Goal: Check status: Check status

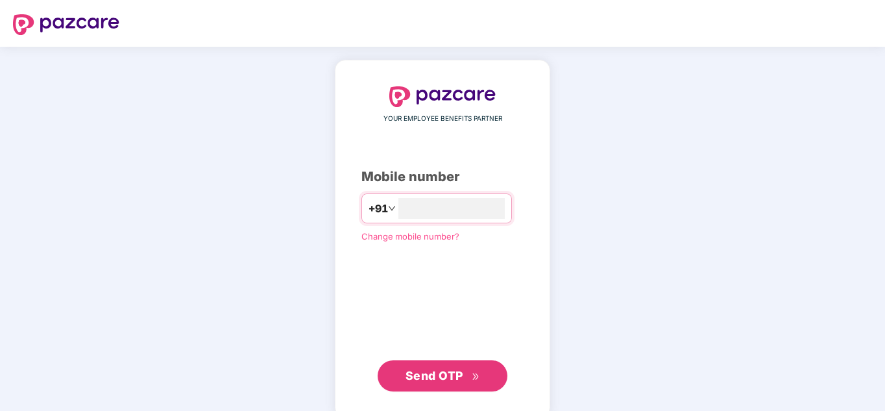
type input "**********"
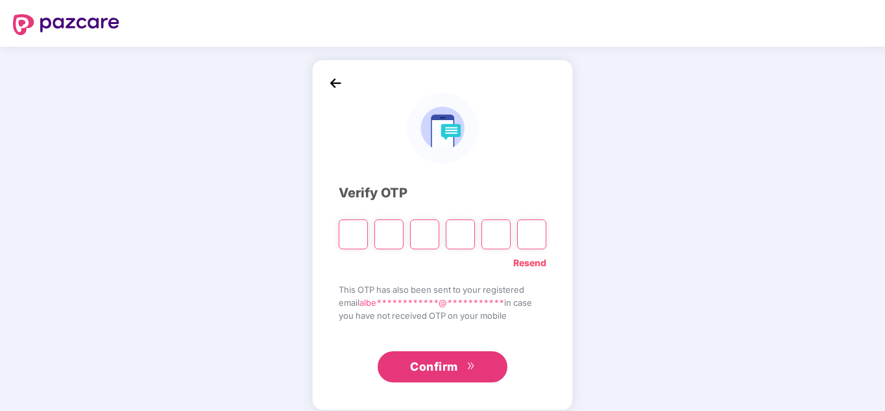
type input "*"
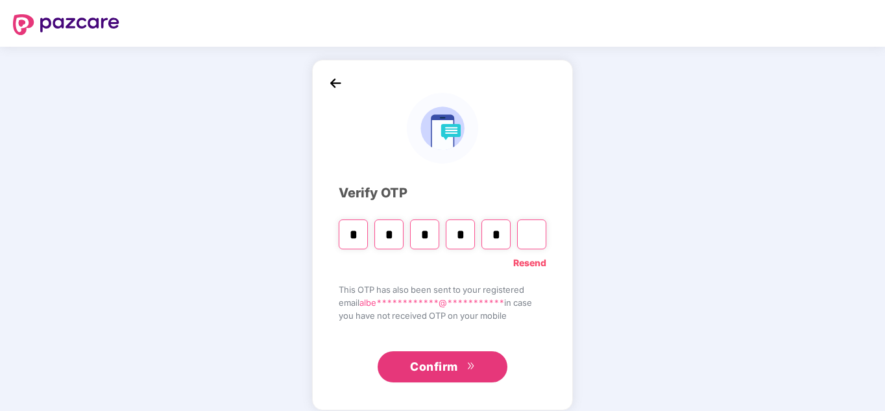
type input "*"
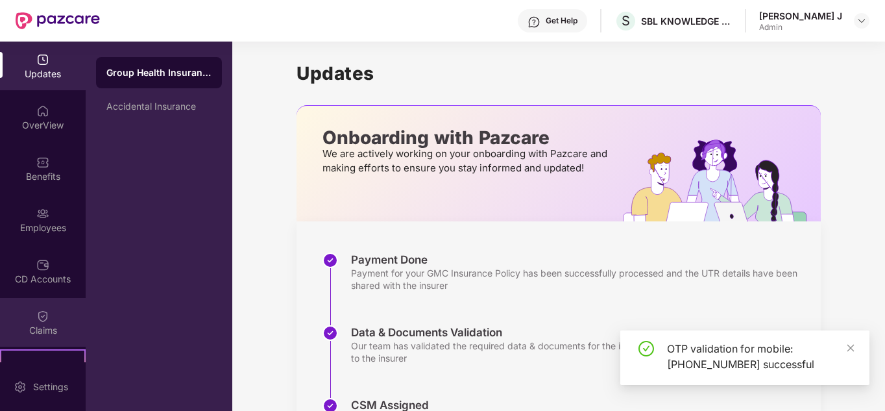
click at [47, 333] on div "Claims" at bounding box center [43, 330] width 86 height 13
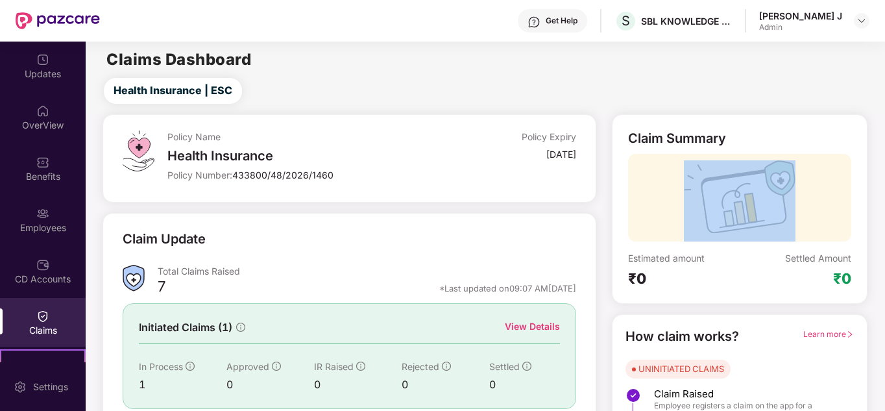
drag, startPoint x: 883, startPoint y: 140, endPoint x: 885, endPoint y: 239, distance: 100.0
click at [885, 239] on html "Get Help S SBL KNOWLEDGE SERVICES PRIVATE LIMITED [PERSON_NAME] J Admin Updates…" at bounding box center [442, 205] width 885 height 411
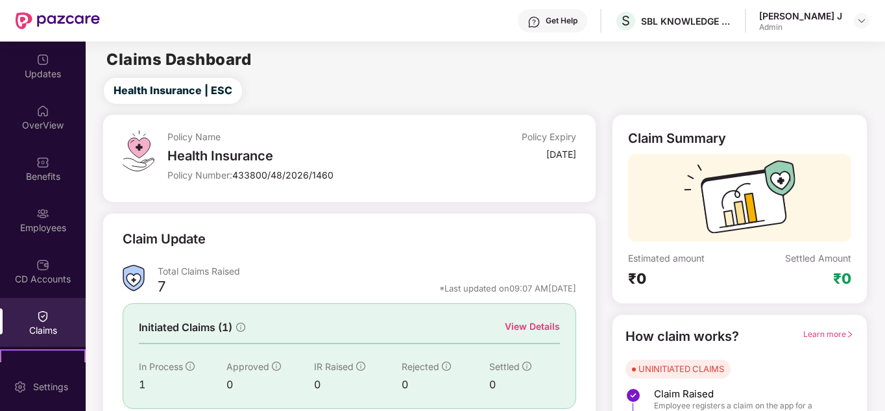
click at [541, 330] on div "View Details" at bounding box center [532, 326] width 55 height 14
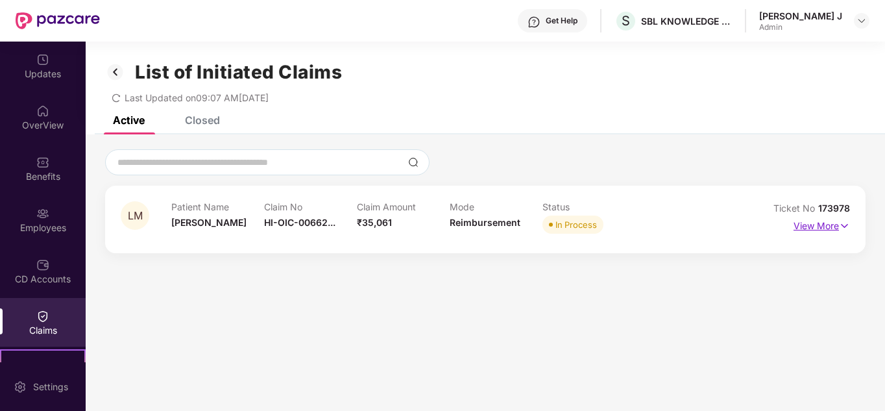
click at [826, 228] on p "View More" at bounding box center [822, 224] width 56 height 18
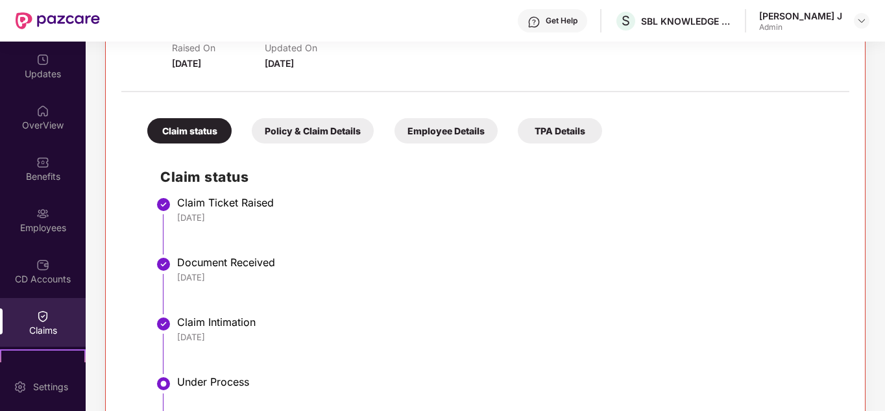
scroll to position [210, 0]
click at [317, 127] on div "Policy & Claim Details" at bounding box center [313, 129] width 122 height 25
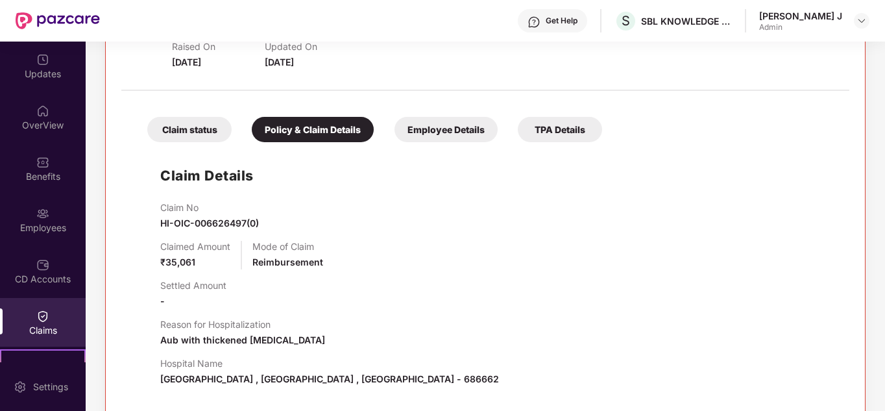
click at [446, 126] on div "Employee Details" at bounding box center [446, 129] width 103 height 25
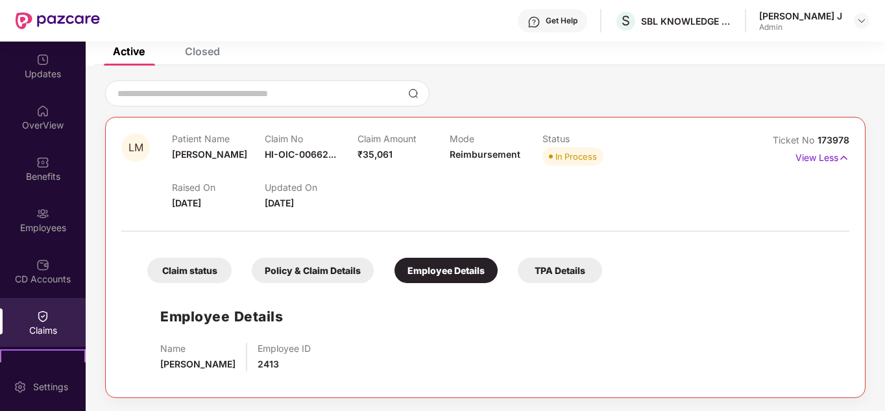
click at [568, 281] on div "TPA Details" at bounding box center [560, 270] width 84 height 25
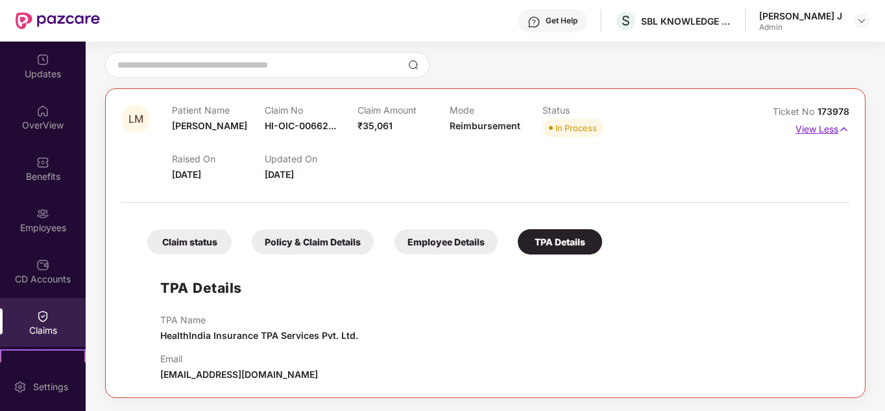
click at [809, 129] on p "View Less" at bounding box center [823, 128] width 54 height 18
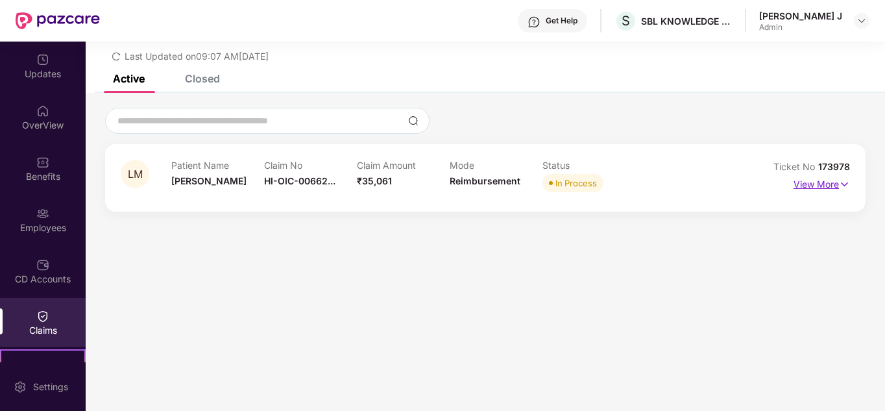
scroll to position [42, 0]
click at [116, 55] on icon "redo" at bounding box center [116, 56] width 9 height 9
click at [41, 322] on img at bounding box center [42, 316] width 13 height 13
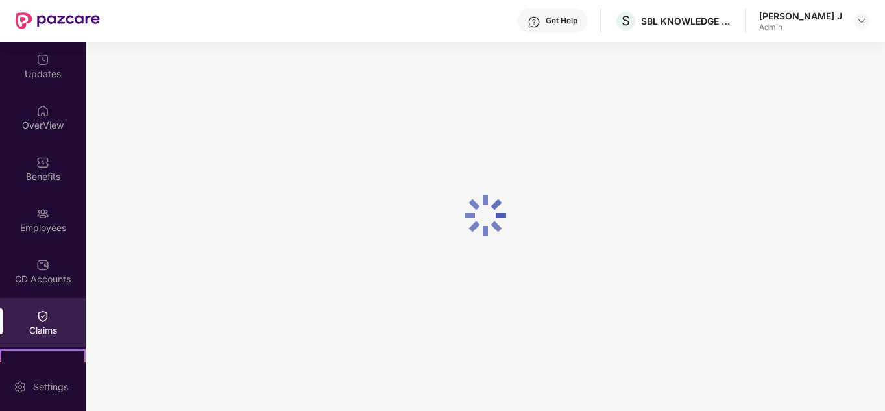
scroll to position [42, 0]
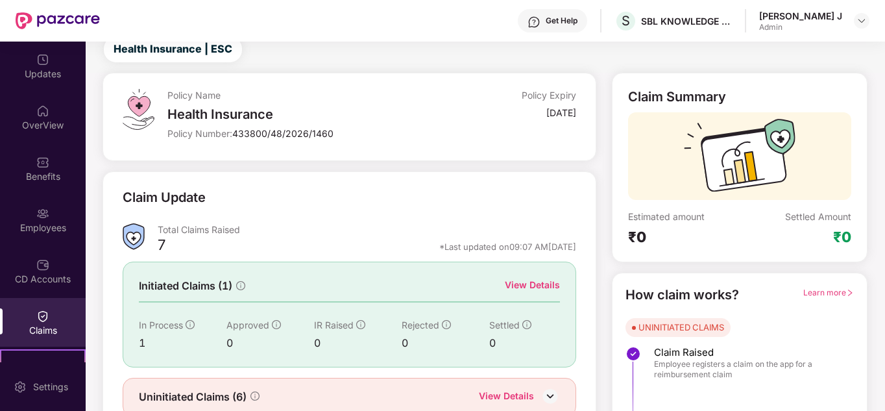
drag, startPoint x: 883, startPoint y: 202, endPoint x: 886, endPoint y: 297, distance: 94.8
click at [885, 297] on html "Get Help S SBL KNOWLEDGE SERVICES PRIVATE LIMITED [PERSON_NAME] J Admin Updates…" at bounding box center [442, 205] width 885 height 411
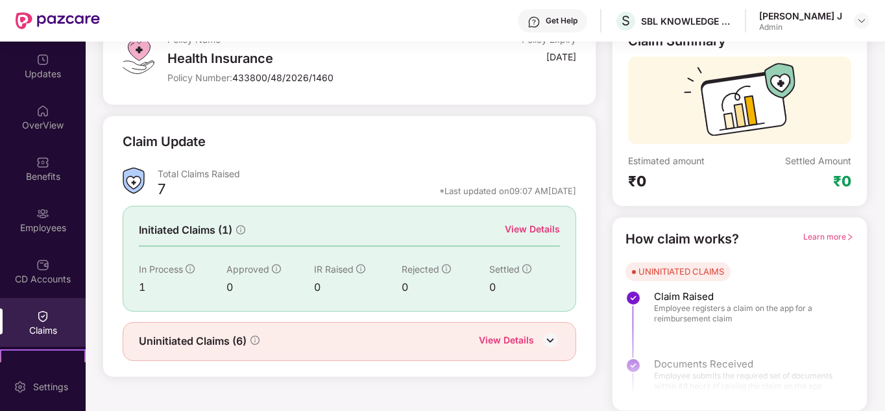
click at [523, 338] on div "View Details" at bounding box center [506, 341] width 55 height 17
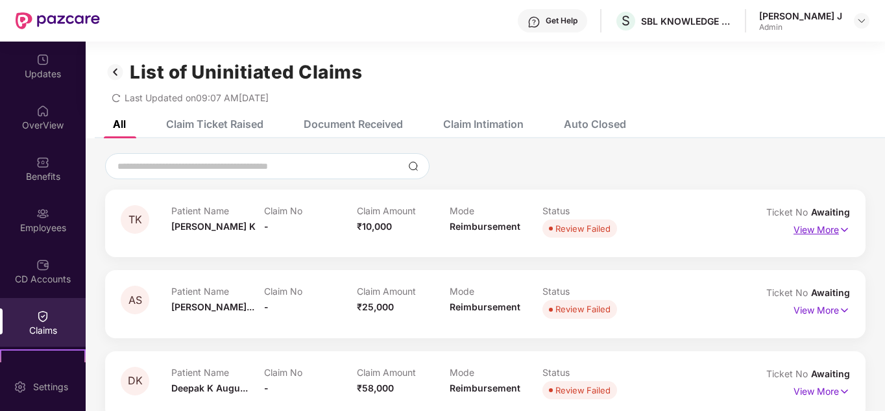
click at [803, 227] on p "View More" at bounding box center [822, 228] width 56 height 18
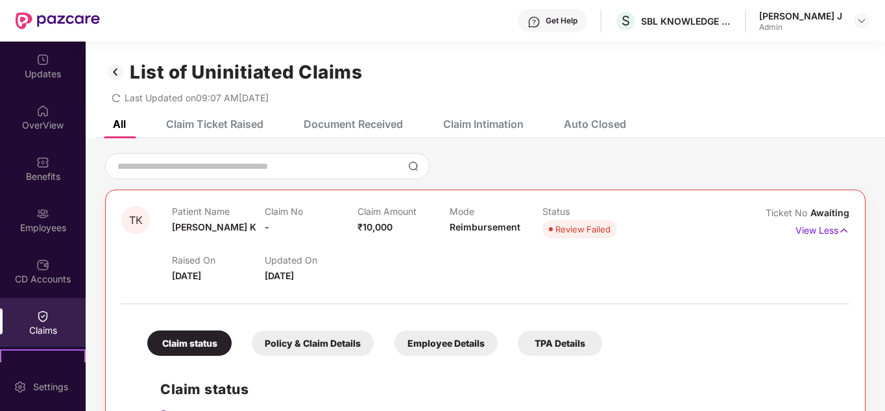
click at [184, 120] on div "Claim Ticket Raised" at bounding box center [214, 123] width 97 height 13
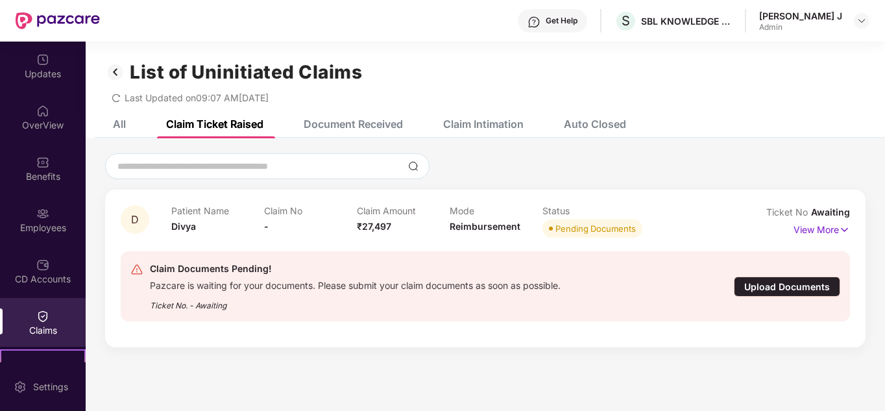
click at [354, 121] on div "Document Received" at bounding box center [353, 123] width 99 height 13
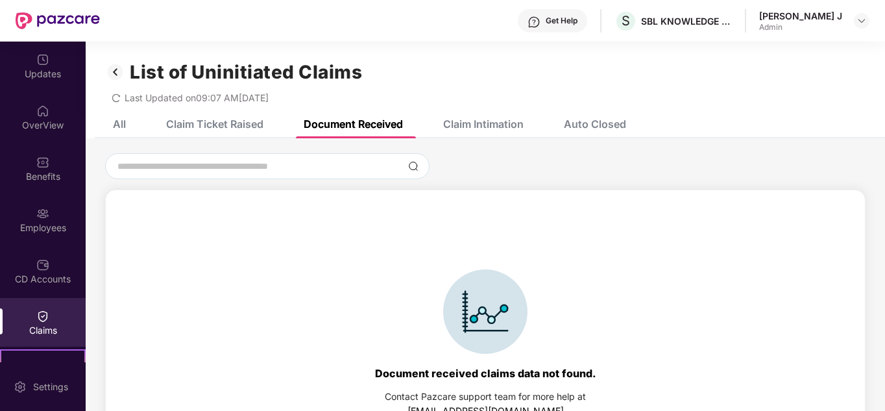
click at [480, 124] on div "Claim Intimation" at bounding box center [483, 123] width 80 height 13
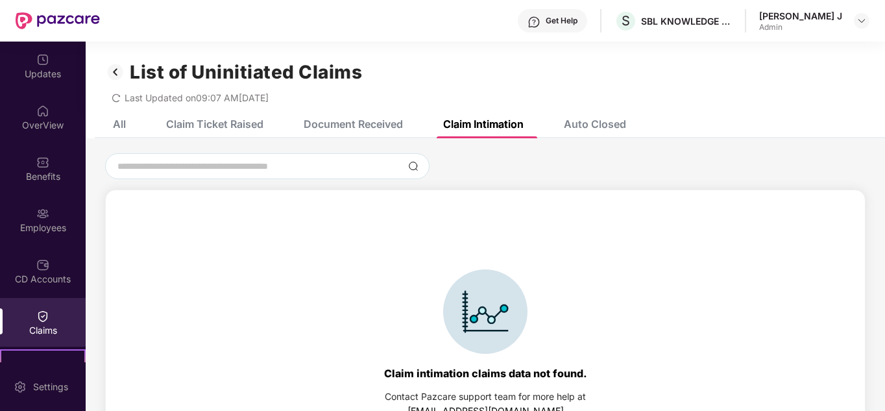
click at [596, 122] on div "Auto Closed" at bounding box center [595, 123] width 62 height 13
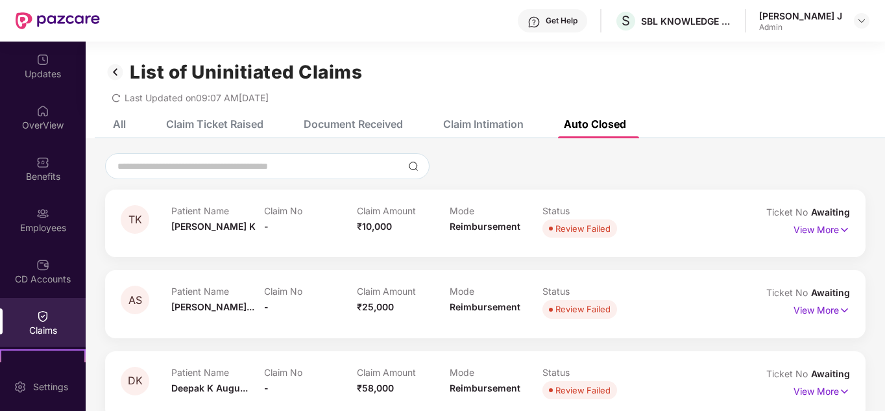
click at [122, 119] on div "All" at bounding box center [119, 123] width 13 height 13
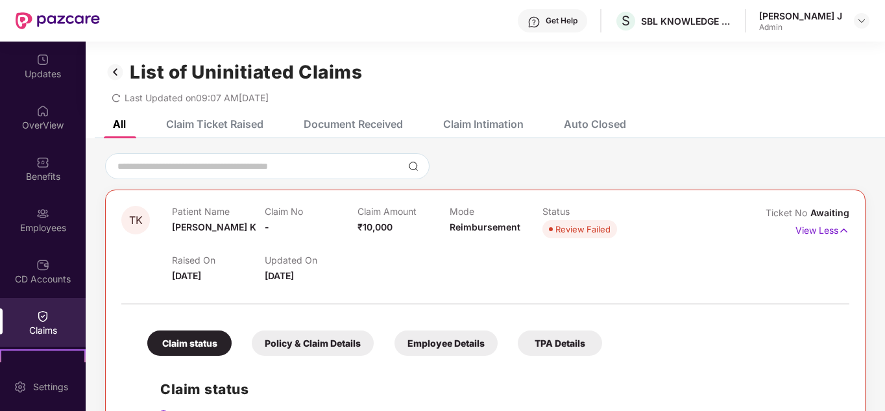
click at [33, 339] on div "Claims" at bounding box center [43, 322] width 86 height 49
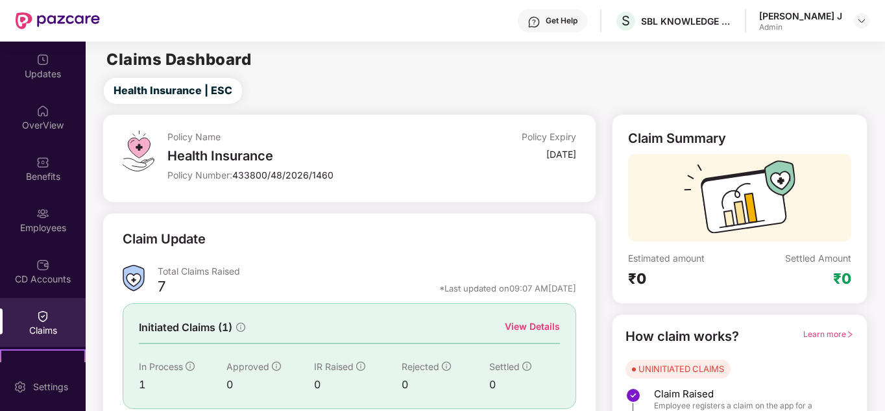
click at [846, 208] on div at bounding box center [739, 198] width 223 height 88
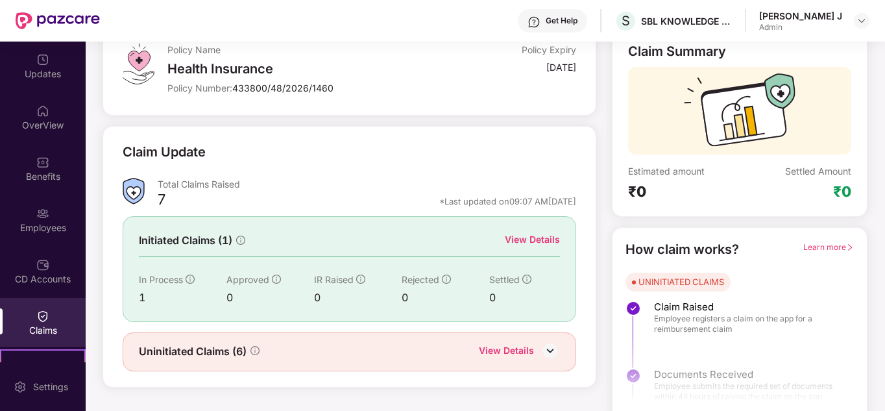
scroll to position [97, 0]
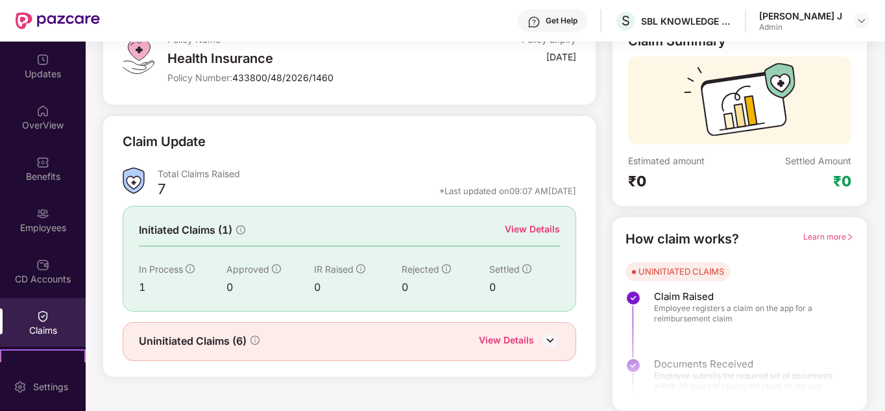
click at [841, 232] on span "Learn more" at bounding box center [829, 237] width 51 height 10
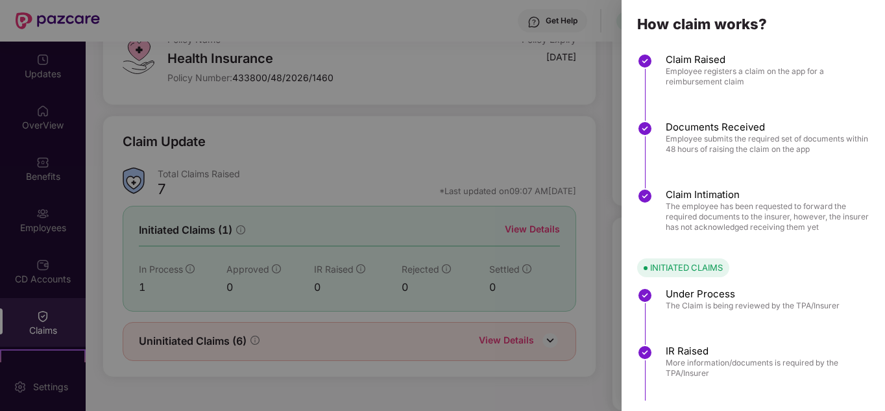
scroll to position [0, 0]
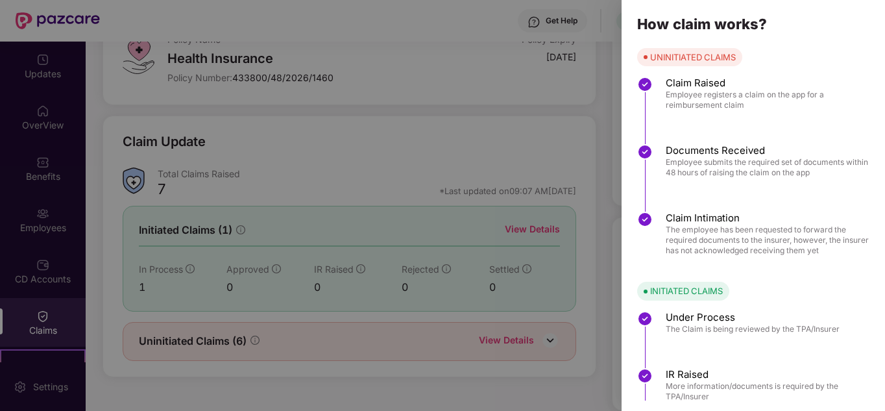
click at [550, 102] on div at bounding box center [442, 205] width 885 height 411
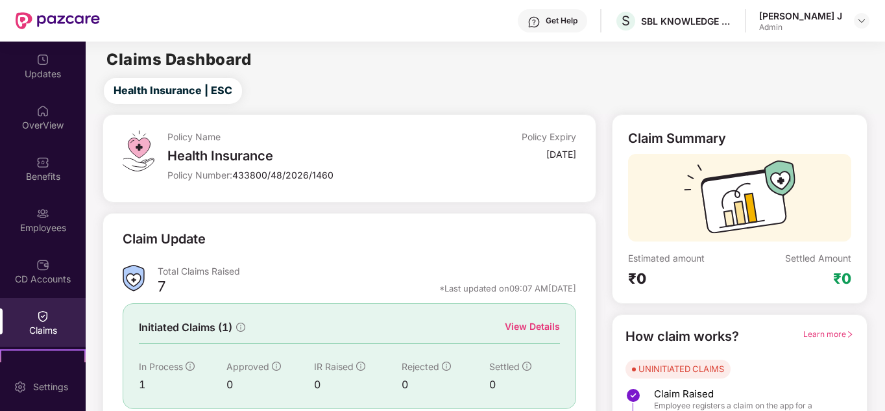
click at [532, 325] on div "View Details" at bounding box center [532, 326] width 55 height 14
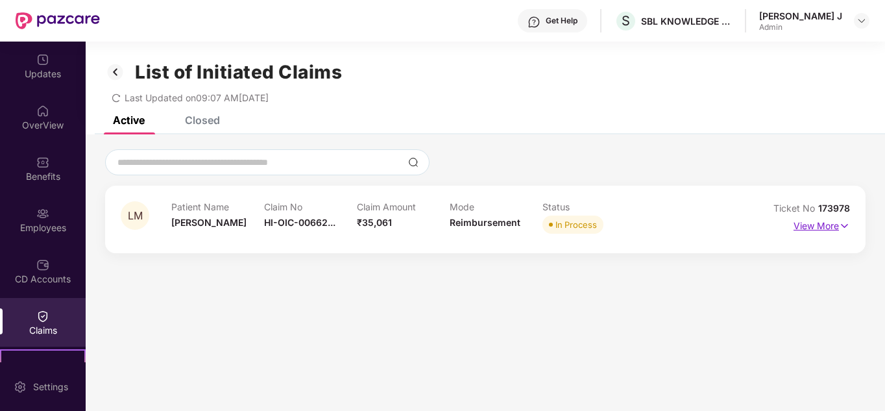
click at [820, 226] on p "View More" at bounding box center [822, 224] width 56 height 18
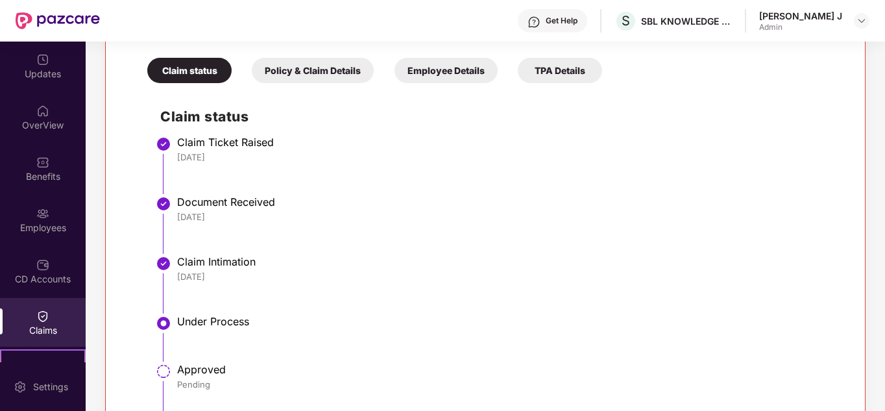
scroll to position [345, 0]
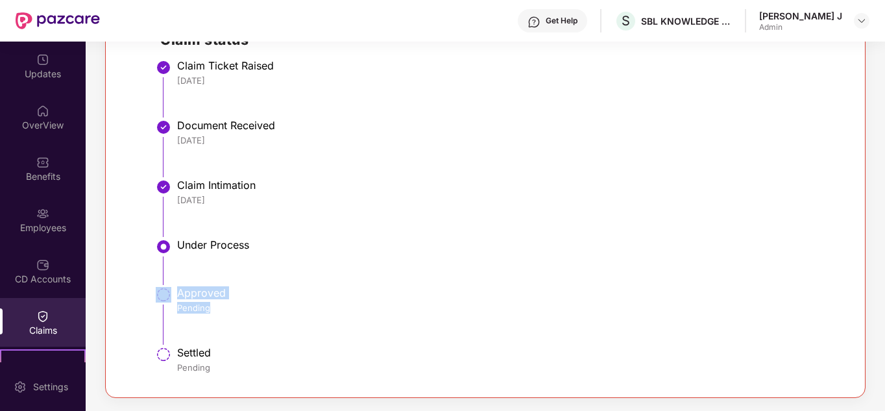
drag, startPoint x: 883, startPoint y: 328, endPoint x: 885, endPoint y: 267, distance: 60.4
click at [885, 267] on html "Get Help S SBL KNOWLEDGE SERVICES PRIVATE LIMITED [PERSON_NAME] J Admin Updates…" at bounding box center [442, 205] width 885 height 411
click at [781, 171] on li "Document Received [DATE]" at bounding box center [498, 153] width 676 height 60
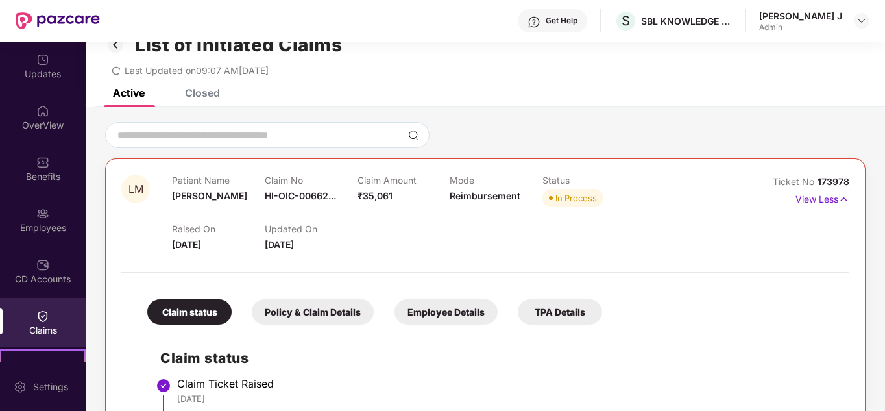
scroll to position [0, 0]
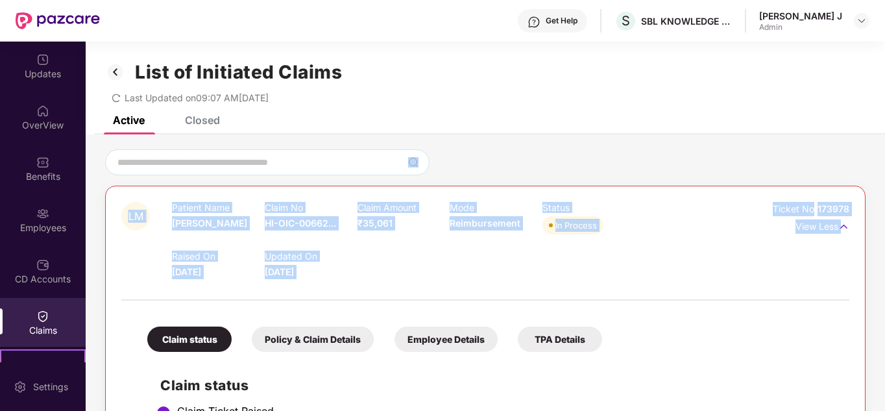
drag, startPoint x: 883, startPoint y: 162, endPoint x: 885, endPoint y: 237, distance: 75.3
click at [885, 237] on div "Updates OverView Benefits Employees CD Accounts Claims Stepathon New Challenge …" at bounding box center [442, 226] width 885 height 369
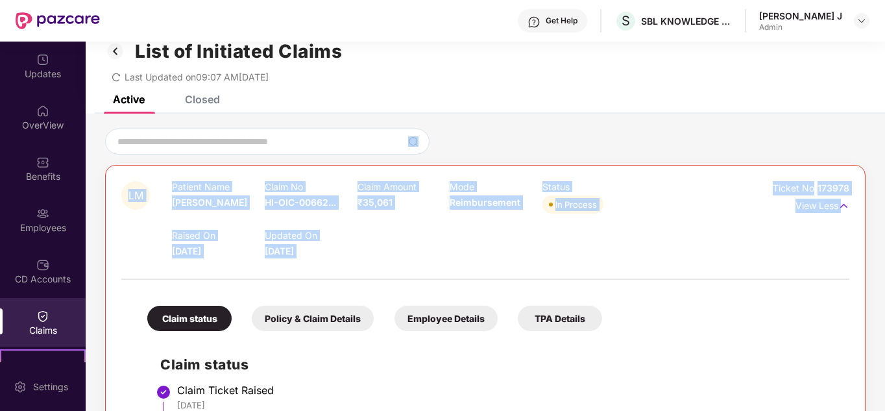
scroll to position [18, 0]
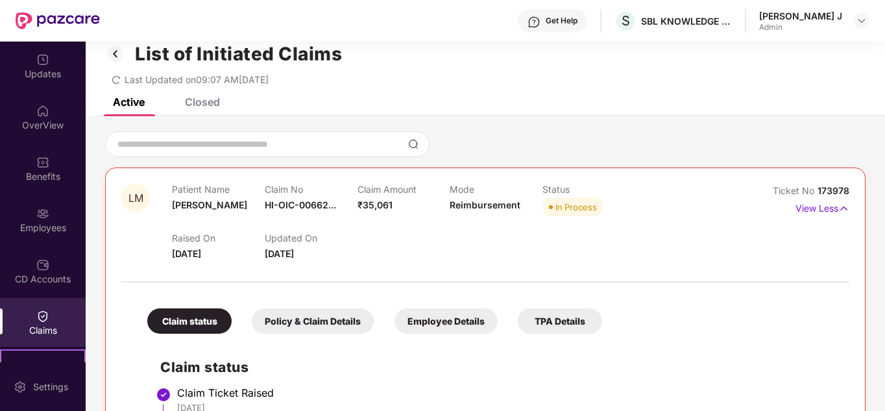
click at [639, 156] on div at bounding box center [485, 144] width 761 height 26
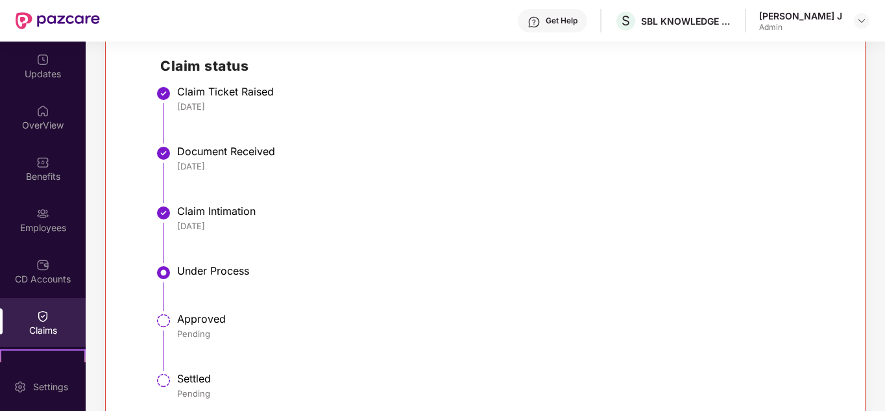
scroll to position [345, 0]
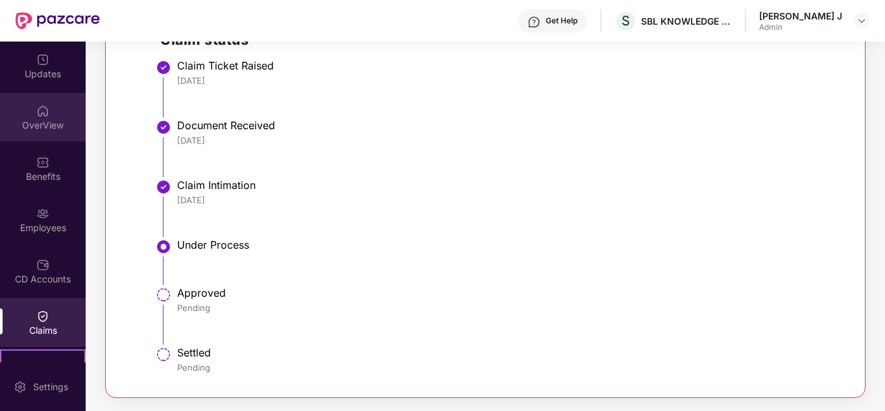
click at [53, 110] on div "OverView" at bounding box center [43, 117] width 86 height 49
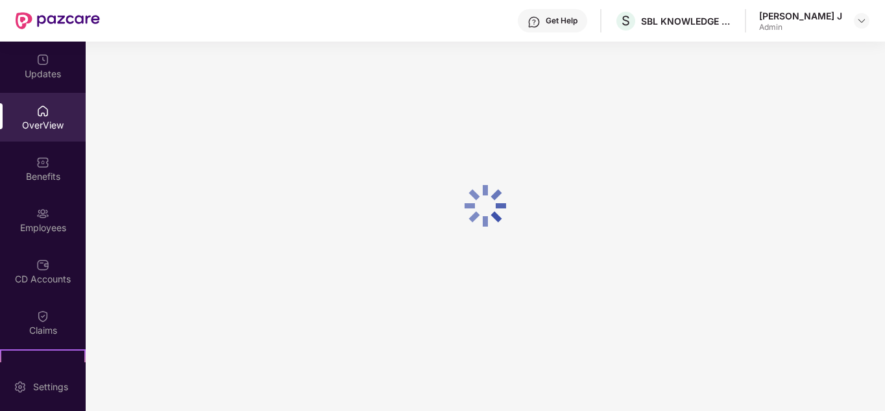
scroll to position [42, 0]
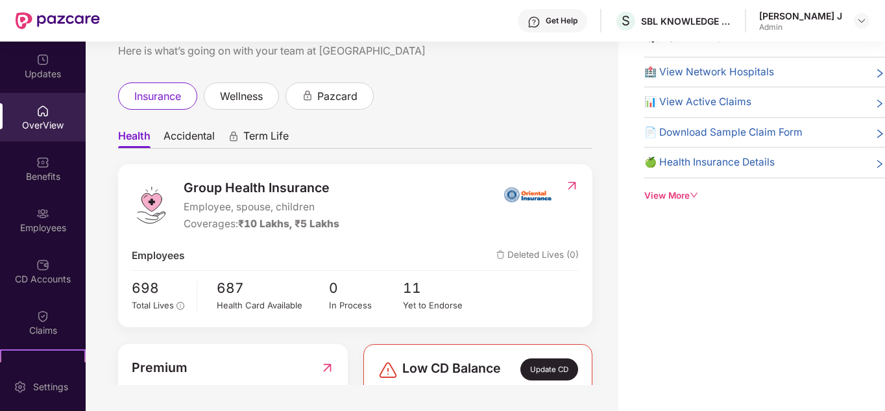
click at [786, 245] on div "Quick Links 🏥 View Network Hospitals 📊 View Active Claims 📄 Download Sample Cla…" at bounding box center [752, 205] width 267 height 411
click at [737, 106] on span "📊 View Active Claims" at bounding box center [697, 102] width 107 height 16
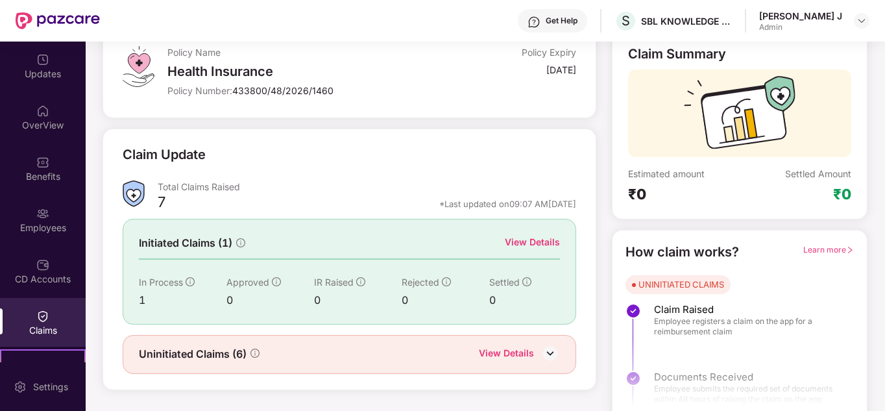
scroll to position [97, 0]
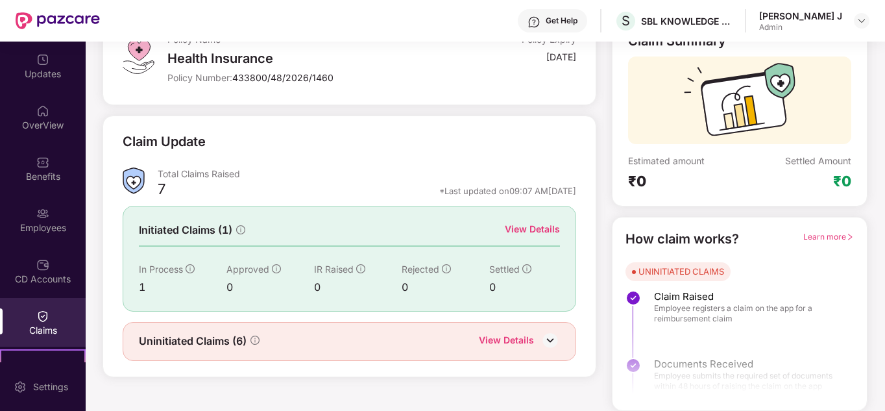
click at [518, 227] on div "View Details" at bounding box center [532, 229] width 55 height 14
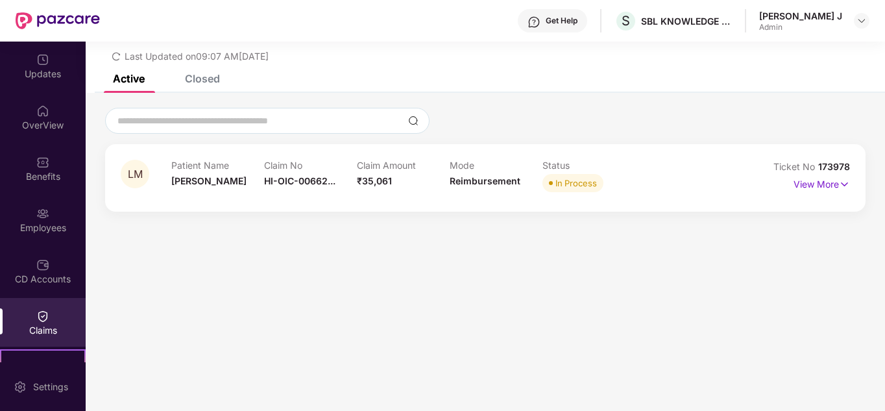
scroll to position [42, 0]
click at [833, 188] on p "View More" at bounding box center [822, 183] width 56 height 18
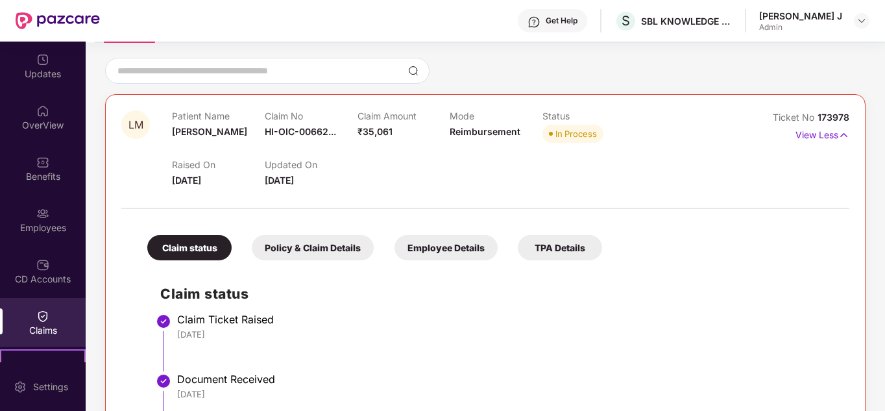
scroll to position [345, 0]
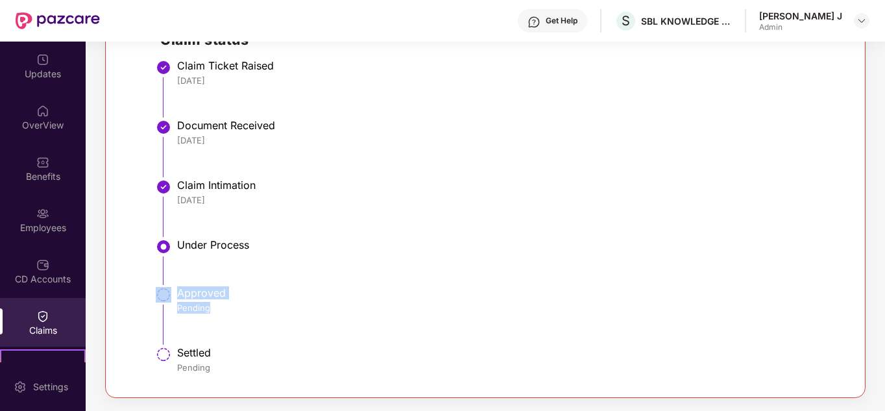
drag, startPoint x: 883, startPoint y: 337, endPoint x: 883, endPoint y: 270, distance: 67.5
click at [883, 270] on div "LM Patient Name [PERSON_NAME] Claim No HI-OIC-00662... Claim Amount ₹35,061 Mod…" at bounding box center [486, 101] width 800 height 594
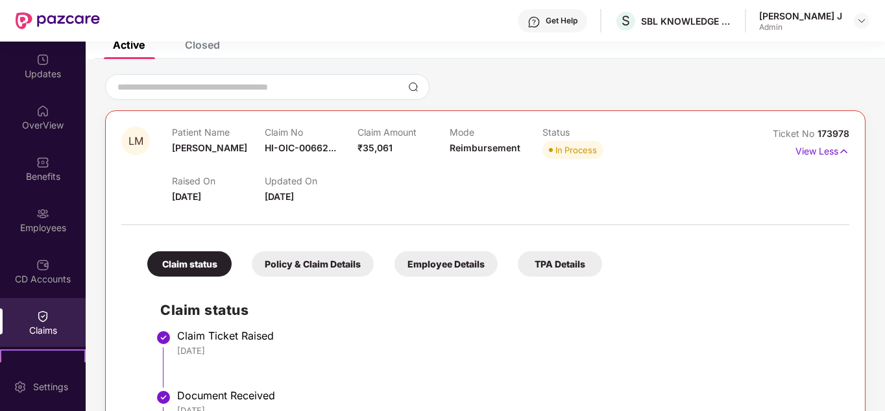
scroll to position [0, 0]
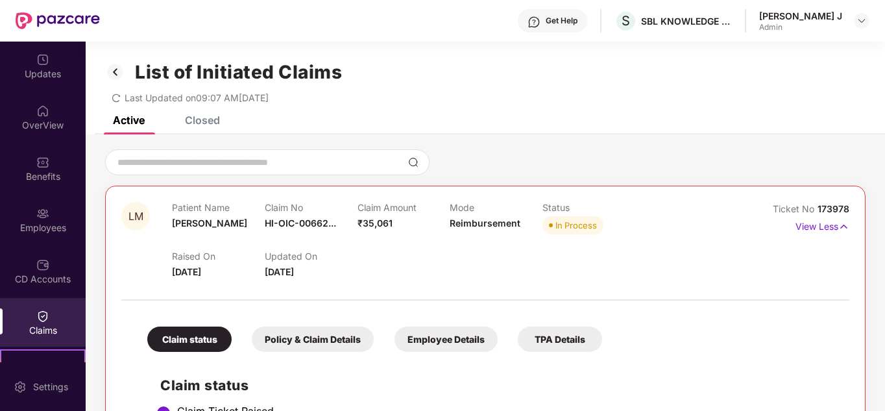
click at [570, 20] on div "Get Help" at bounding box center [562, 21] width 32 height 10
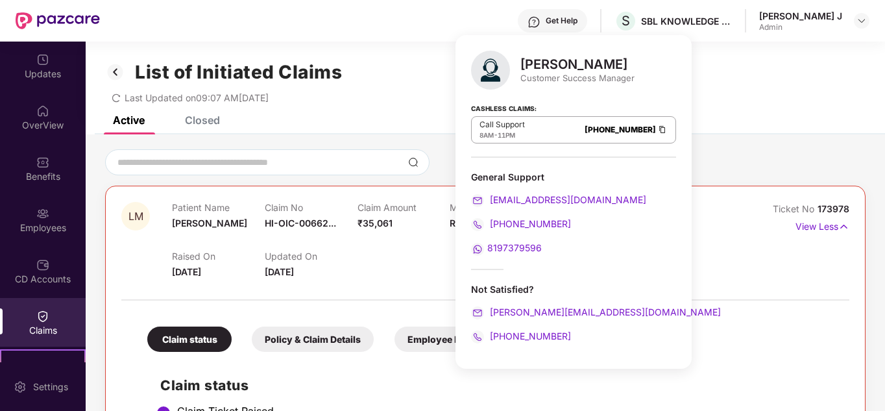
click at [522, 248] on span "8197379596" at bounding box center [514, 247] width 55 height 11
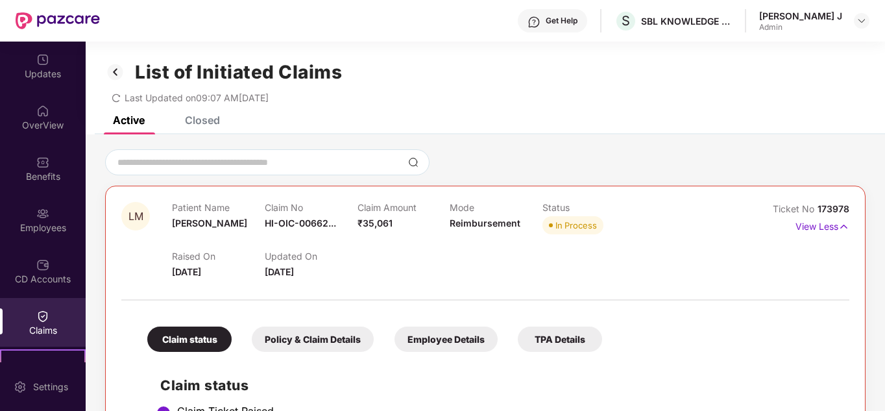
click at [792, 104] on div "List of Initiated Claims Last Updated on 09:07 AM[DATE]" at bounding box center [486, 79] width 800 height 75
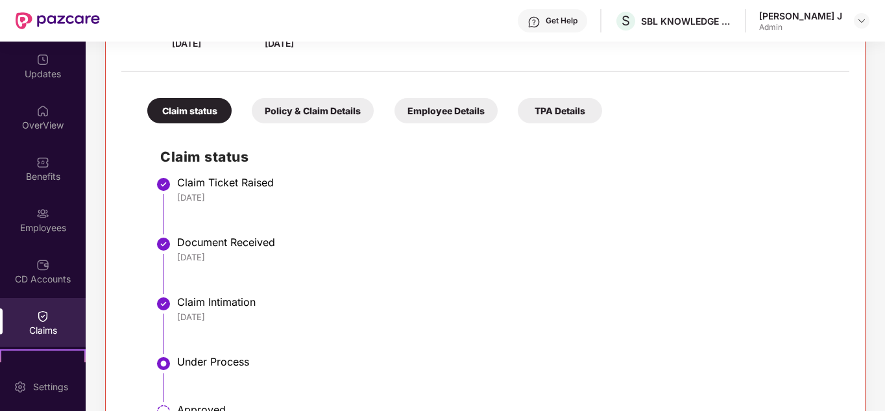
scroll to position [230, 0]
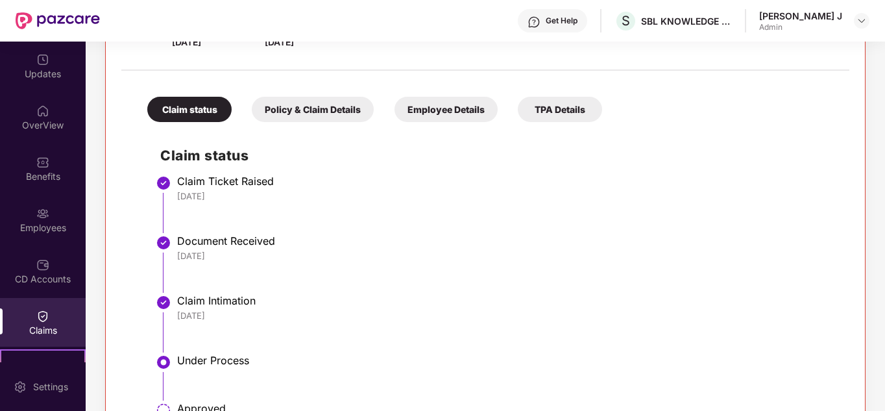
click at [236, 304] on div "Claim Intimation" at bounding box center [506, 300] width 659 height 13
drag, startPoint x: 883, startPoint y: 184, endPoint x: 804, endPoint y: 204, distance: 82.3
click at [804, 204] on div "LM Patient Name [PERSON_NAME] Claim No HI-OIC-00662... Claim Amount ₹35,061 Mod…" at bounding box center [486, 217] width 800 height 594
click at [804, 204] on li "Claim Ticket Raised [DATE]" at bounding box center [498, 209] width 676 height 60
click at [196, 107] on div "Claim status" at bounding box center [189, 109] width 84 height 25
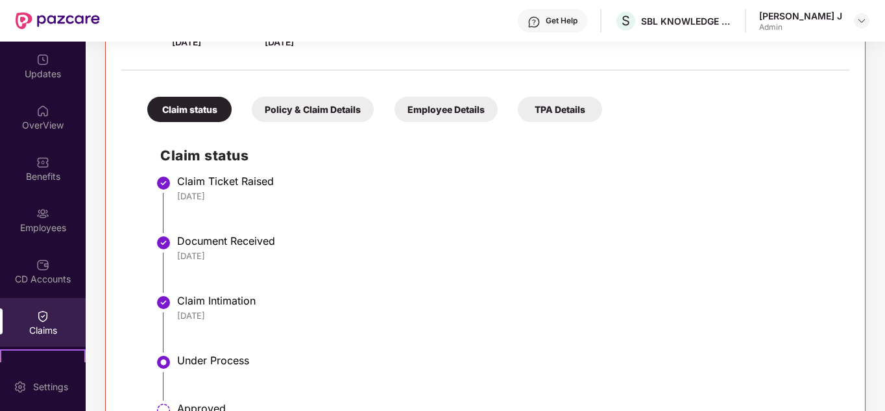
click at [196, 107] on div "Claim status" at bounding box center [189, 109] width 84 height 25
click at [744, 237] on div "Document Received" at bounding box center [506, 240] width 659 height 13
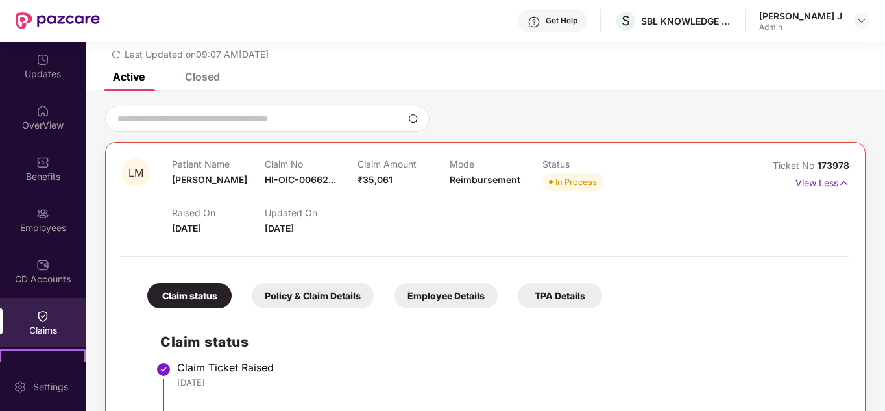
scroll to position [0, 0]
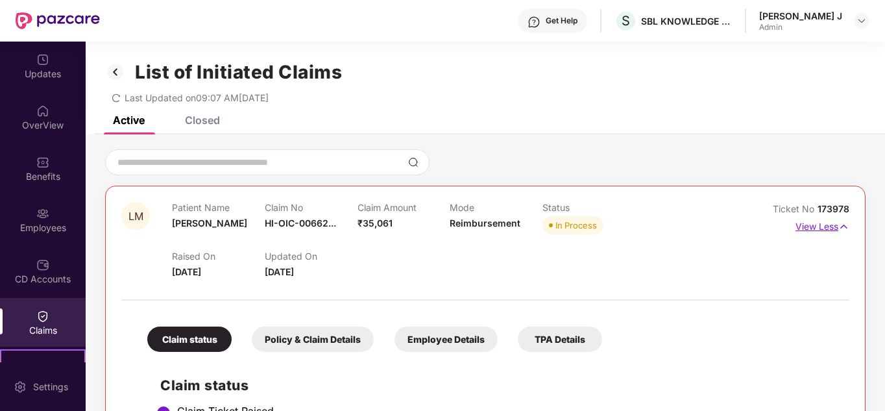
click at [831, 226] on p "View Less" at bounding box center [823, 225] width 54 height 18
